Goal: Task Accomplishment & Management: Manage account settings

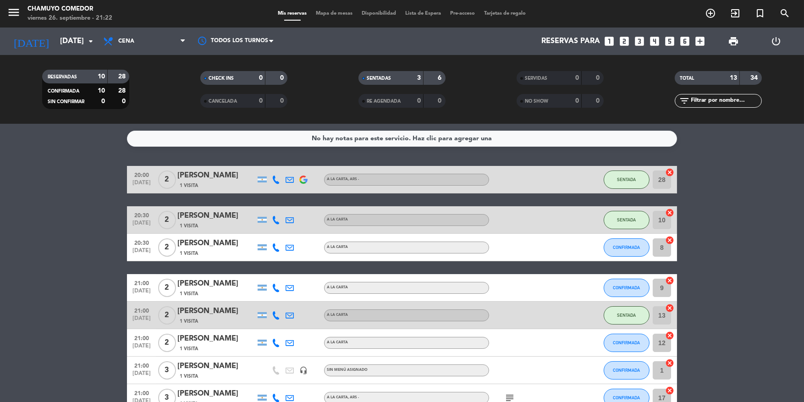
click at [69, 339] on bookings-row "20:00 [DATE] 2 [PERSON_NAME] 1 Visita A LA CARTA , ARS - SENTADA 28 cancel 20:3…" at bounding box center [402, 364] width 804 height 396
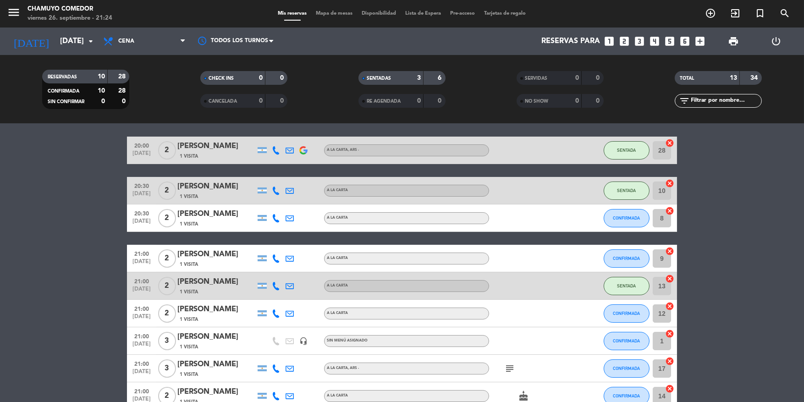
scroll to position [46, 0]
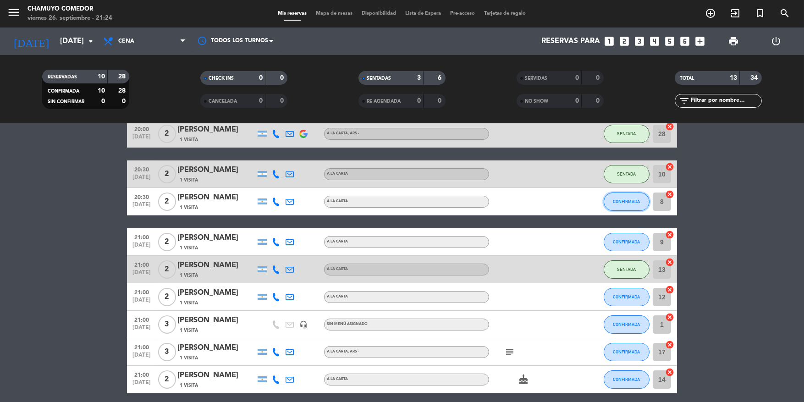
click at [631, 203] on span "CONFIRMADA" at bounding box center [626, 201] width 27 height 5
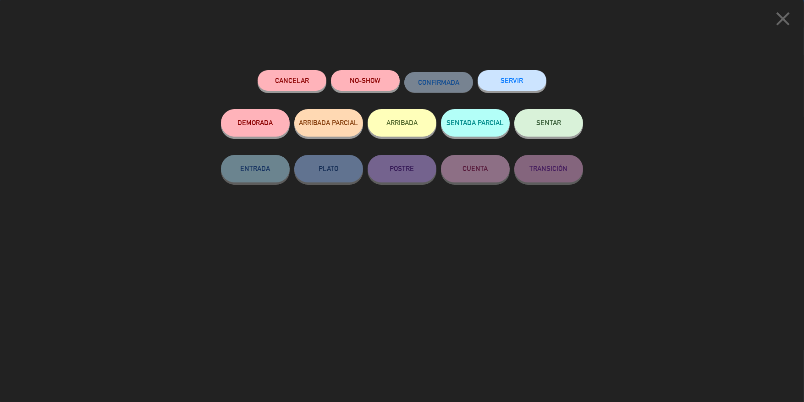
click at [538, 128] on button "SENTAR" at bounding box center [548, 123] width 69 height 28
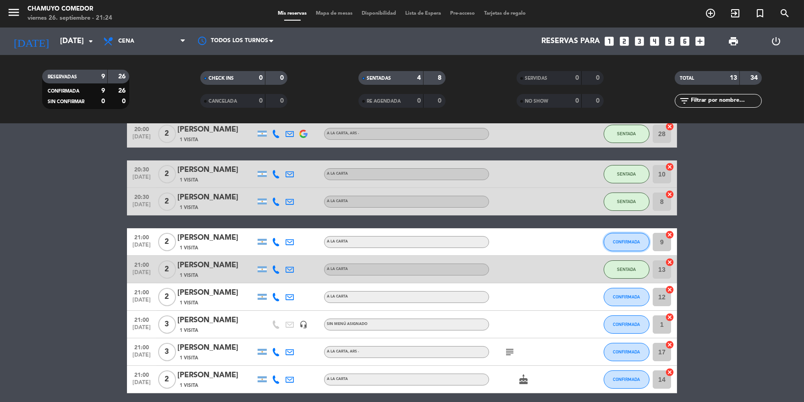
click at [636, 241] on span "CONFIRMADA" at bounding box center [626, 241] width 27 height 5
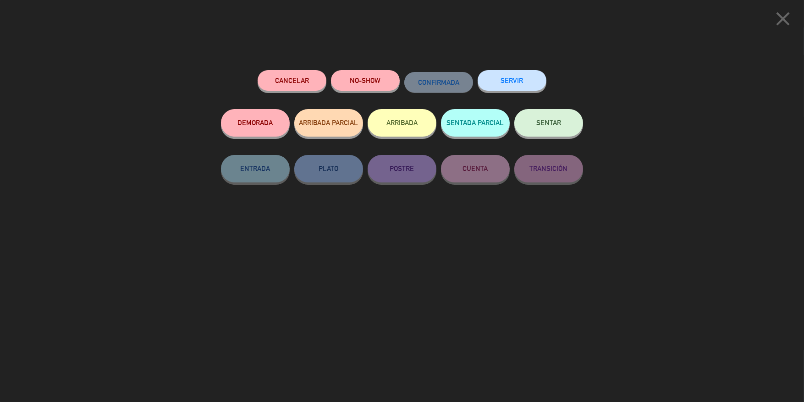
click at [551, 134] on button "SENTAR" at bounding box center [548, 123] width 69 height 28
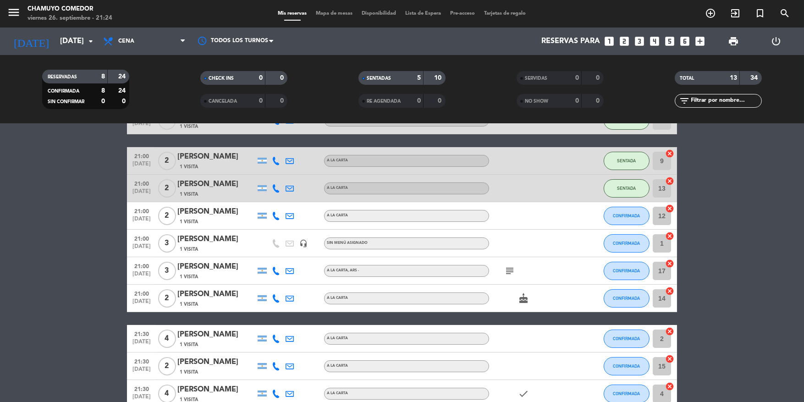
scroll to position [138, 0]
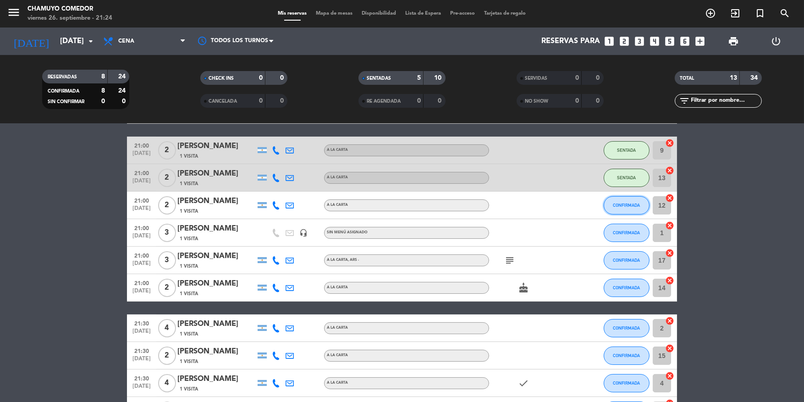
click at [617, 204] on span "CONFIRMADA" at bounding box center [626, 205] width 27 height 5
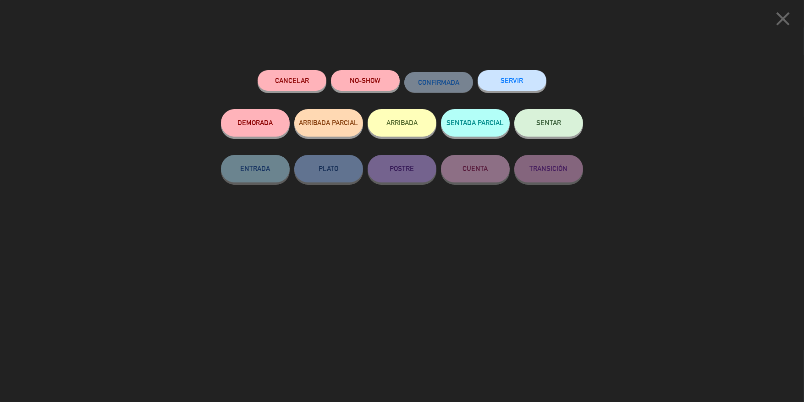
click at [539, 136] on button "SENTAR" at bounding box center [548, 123] width 69 height 28
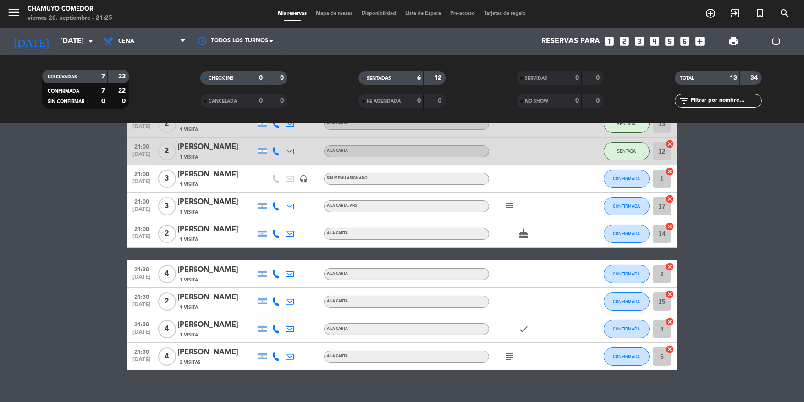
scroll to position [205, 0]
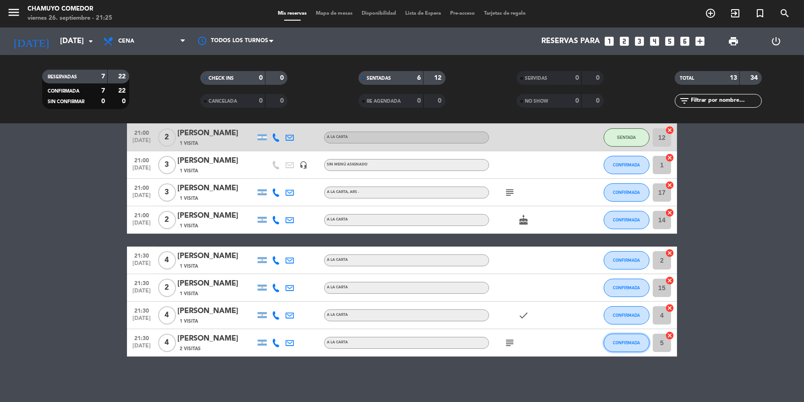
click at [634, 345] on button "CONFIRMADA" at bounding box center [627, 343] width 46 height 18
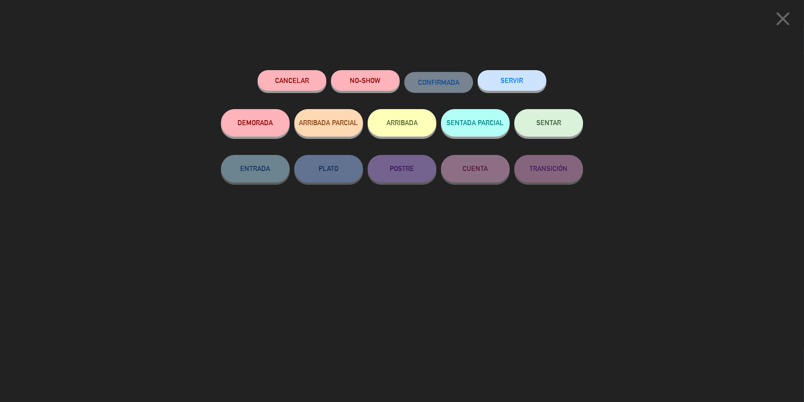
click at [561, 129] on button "SENTAR" at bounding box center [548, 123] width 69 height 28
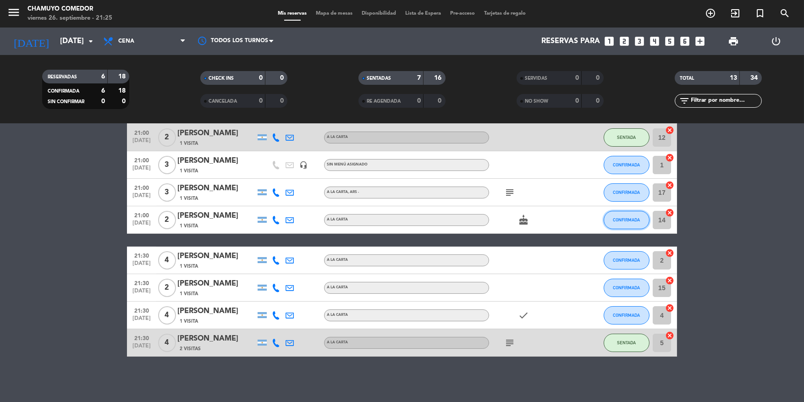
click at [637, 218] on span "CONFIRMADA" at bounding box center [626, 219] width 27 height 5
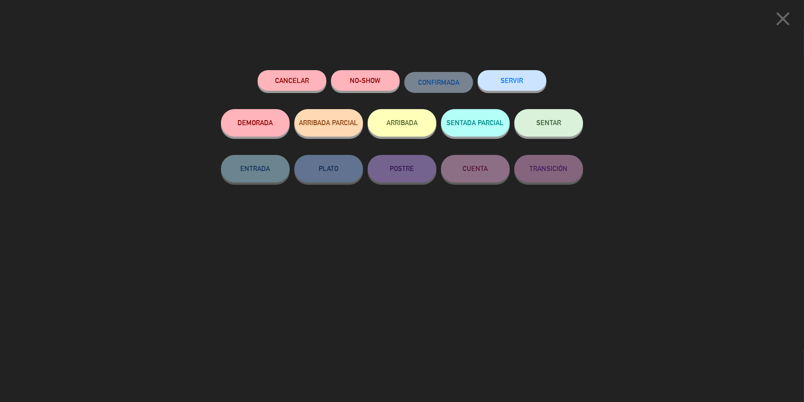
click at [549, 129] on button "SENTAR" at bounding box center [548, 123] width 69 height 28
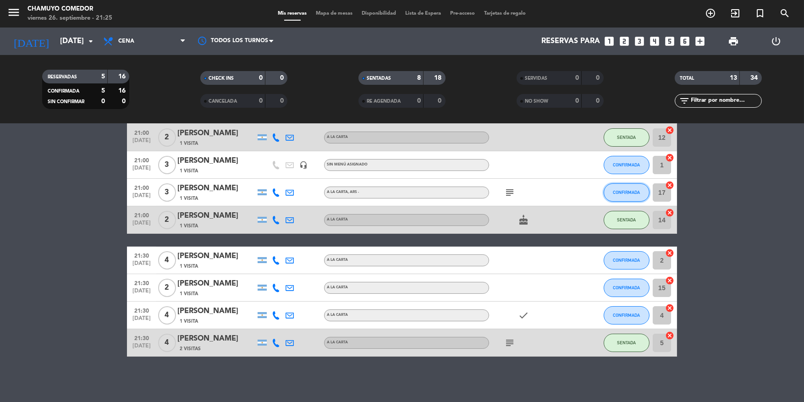
click at [627, 191] on span "CONFIRMADA" at bounding box center [626, 192] width 27 height 5
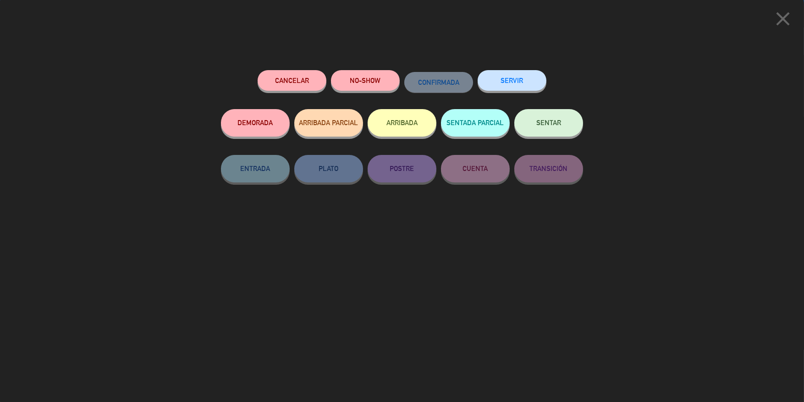
click at [566, 122] on button "SENTAR" at bounding box center [548, 123] width 69 height 28
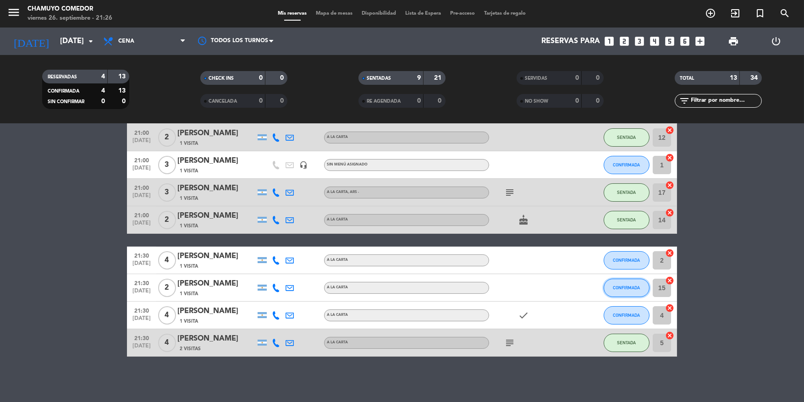
click at [616, 287] on span "CONFIRMADA" at bounding box center [626, 287] width 27 height 5
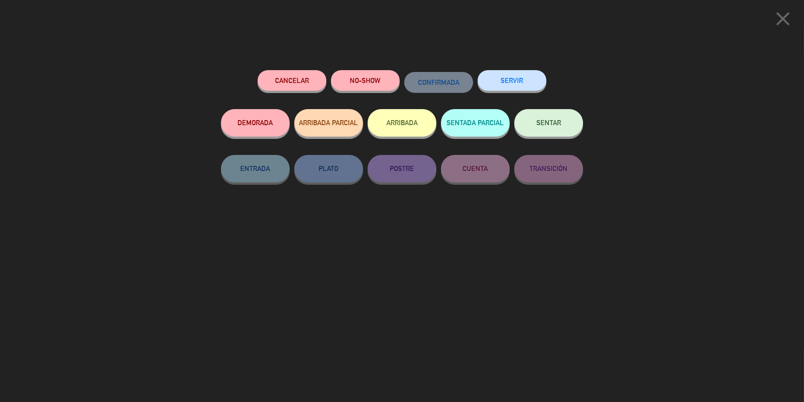
click at [571, 134] on button "SENTAR" at bounding box center [548, 123] width 69 height 28
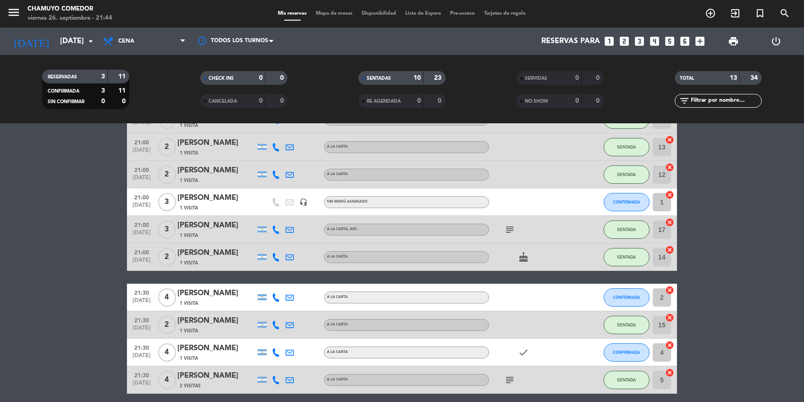
scroll to position [183, 0]
